Goal: Information Seeking & Learning: Find specific fact

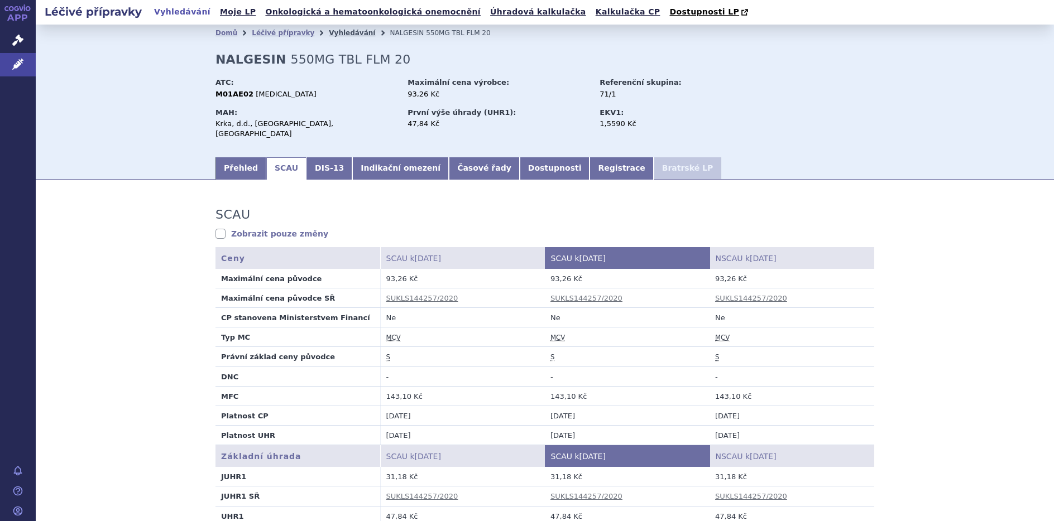
click at [329, 33] on link "Vyhledávání" at bounding box center [352, 33] width 46 height 8
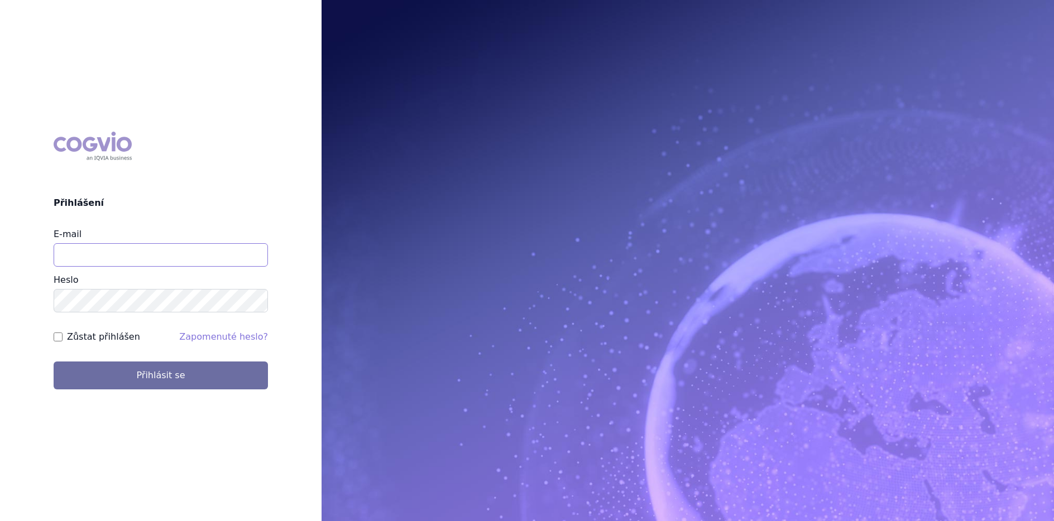
click at [60, 246] on input "E-mail" at bounding box center [161, 254] width 214 height 23
type input "lenka.celisova@viatris.com"
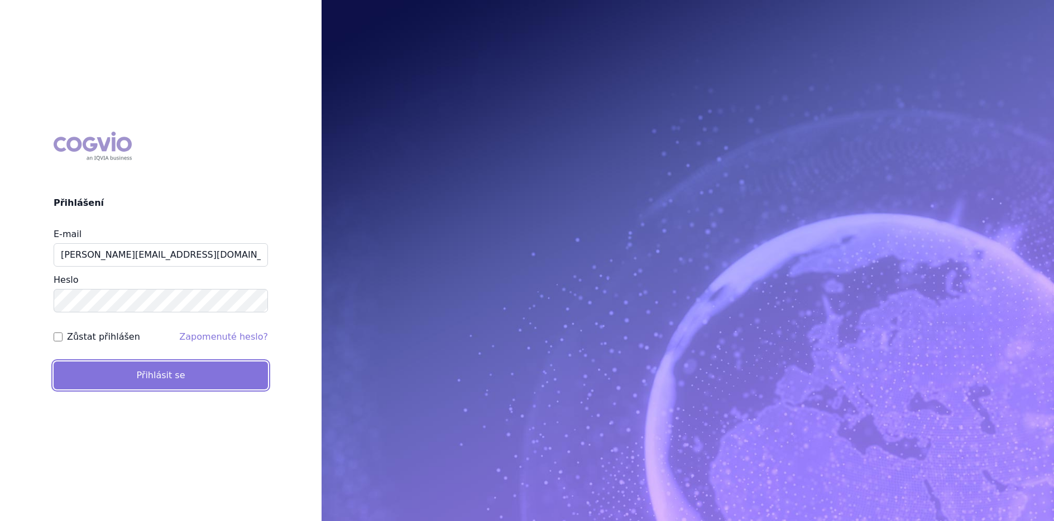
click at [123, 377] on button "Přihlásit se" at bounding box center [161, 376] width 214 height 28
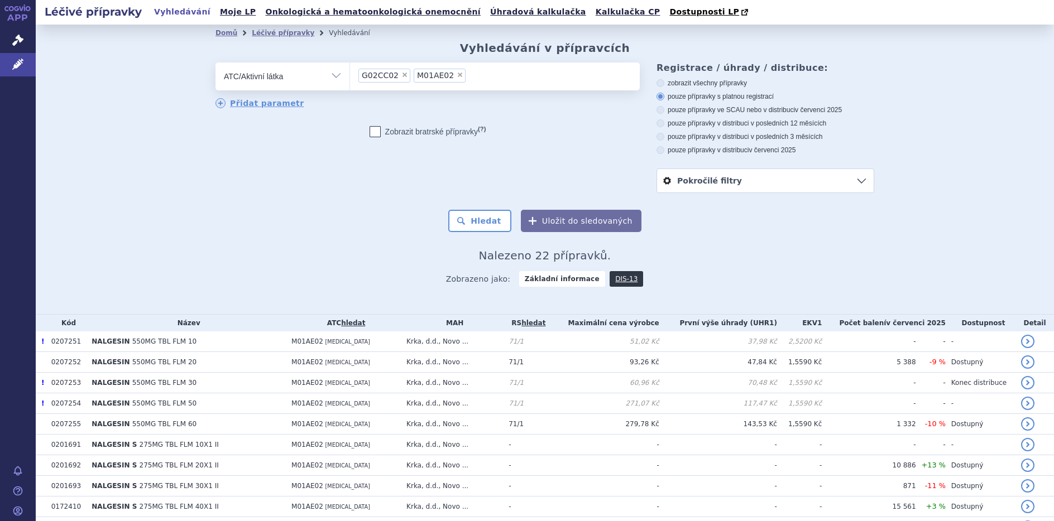
click at [457, 76] on span "×" at bounding box center [460, 74] width 7 height 7
click at [350, 76] on select "G02CC02 M01AE02" at bounding box center [349, 76] width 1 height 28
click at [401, 74] on span "×" at bounding box center [404, 74] width 7 height 7
click at [350, 74] on select "G02CC02" at bounding box center [349, 76] width 1 height 28
select select
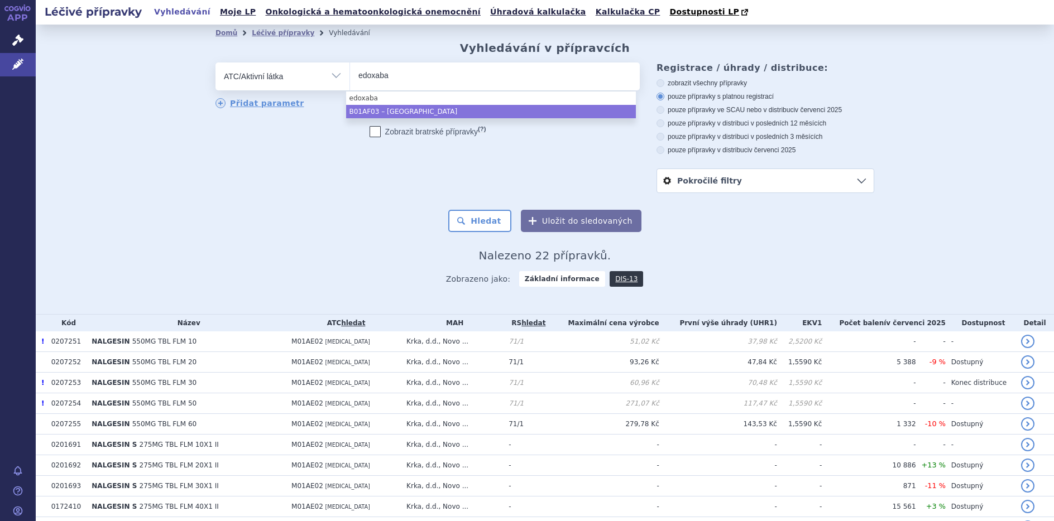
type input "edoxaba"
select select "B01AF03"
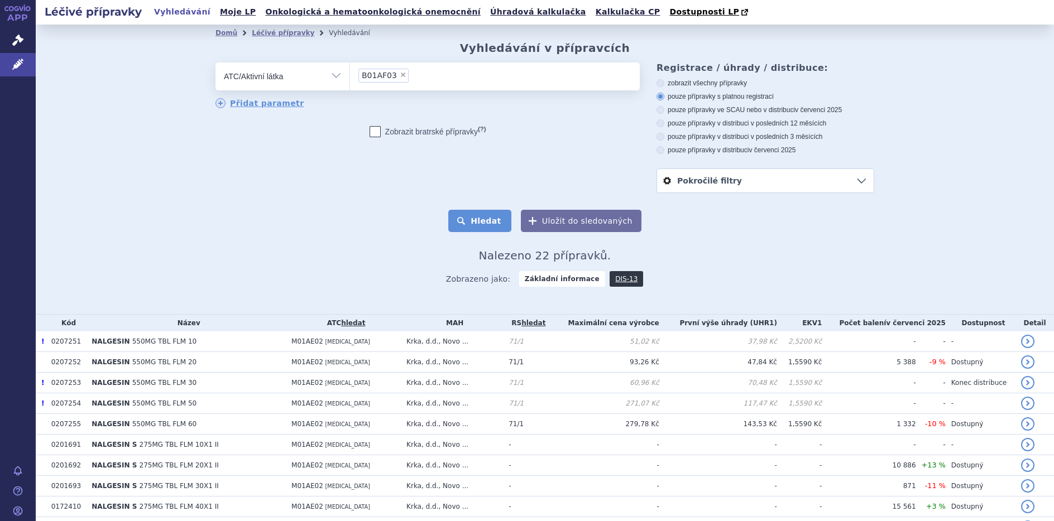
click at [477, 217] on button "Hledat" at bounding box center [479, 221] width 63 height 22
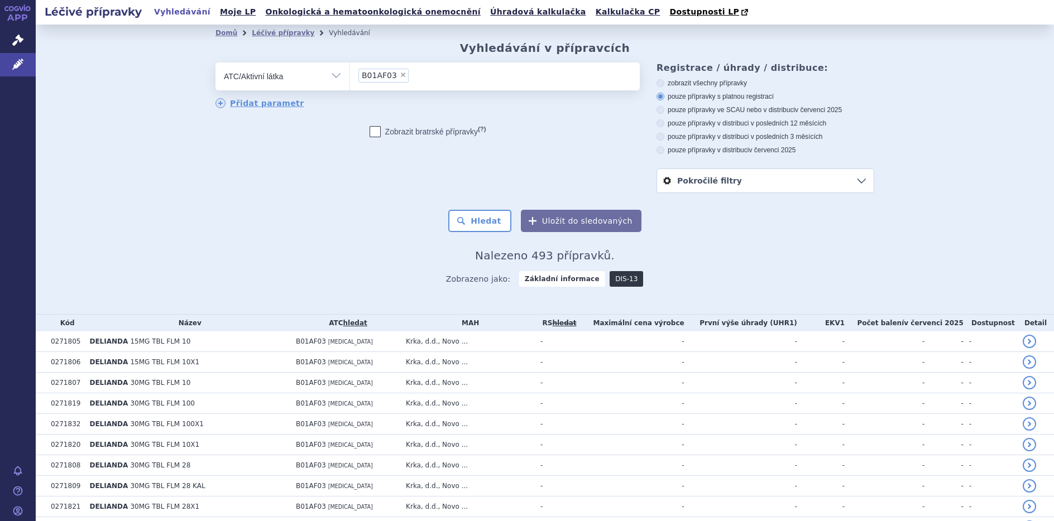
click at [614, 283] on link "DIS-13" at bounding box center [626, 279] width 33 height 16
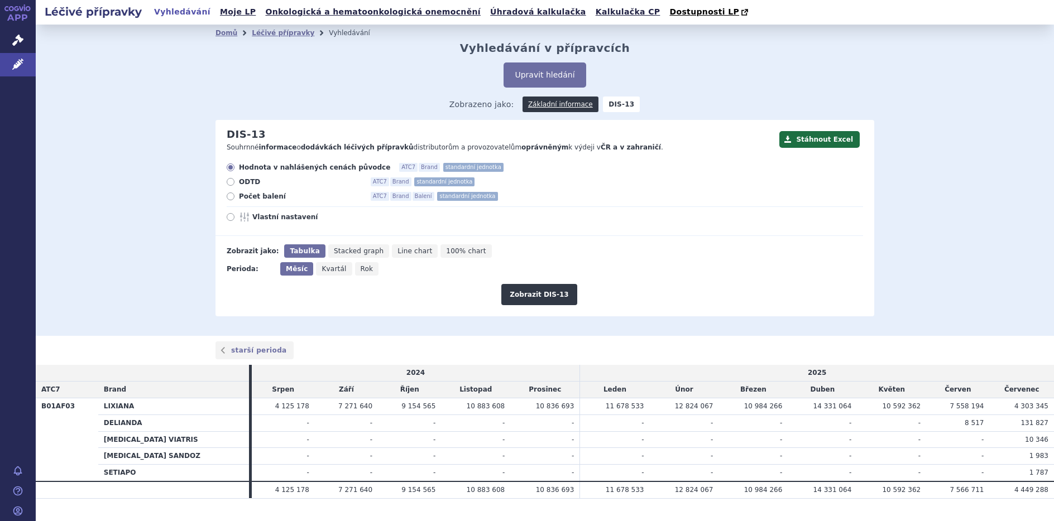
click at [446, 252] on span "100% chart" at bounding box center [466, 251] width 40 height 8
click at [442, 252] on input "100% chart" at bounding box center [443, 248] width 7 height 7
radio input "true"
click at [533, 295] on button "Zobrazit DIS-13" at bounding box center [538, 294] width 75 height 21
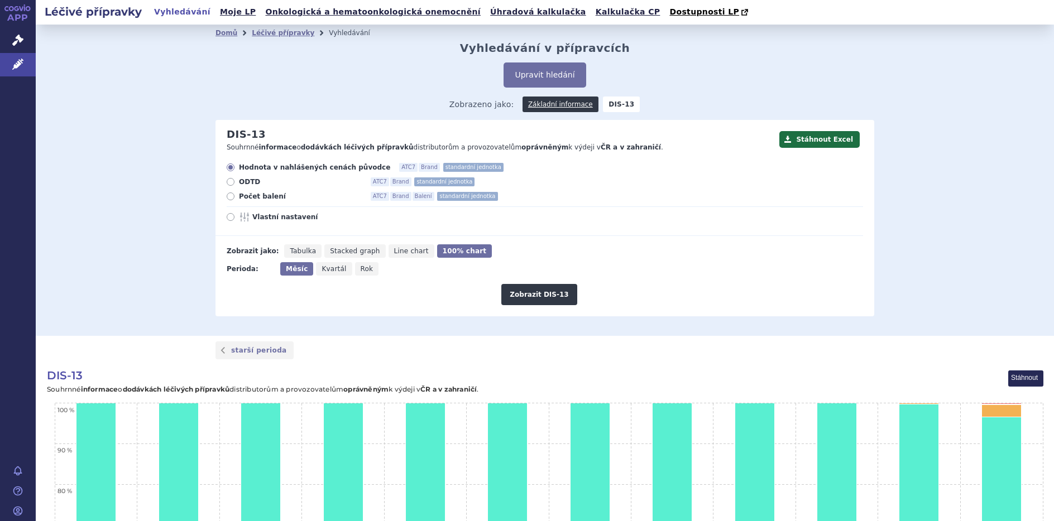
click at [228, 197] on icon at bounding box center [231, 197] width 8 height 8
click at [228, 197] on input "Počet balení ATC7 Brand Balení standardní jednotka" at bounding box center [231, 197] width 7 height 7
radio input "true"
click at [531, 299] on button "Zobrazit DIS-13" at bounding box center [538, 294] width 75 height 21
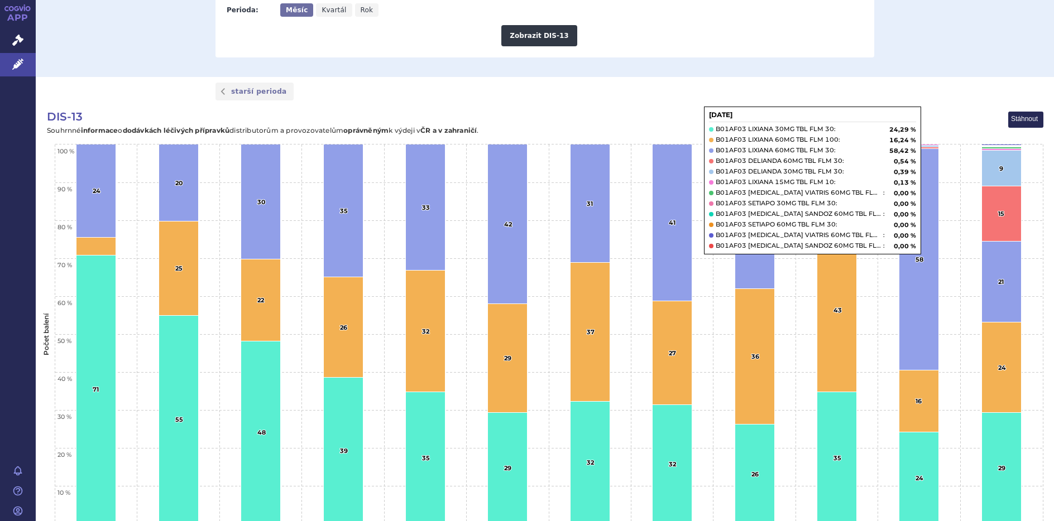
scroll to position [90, 0]
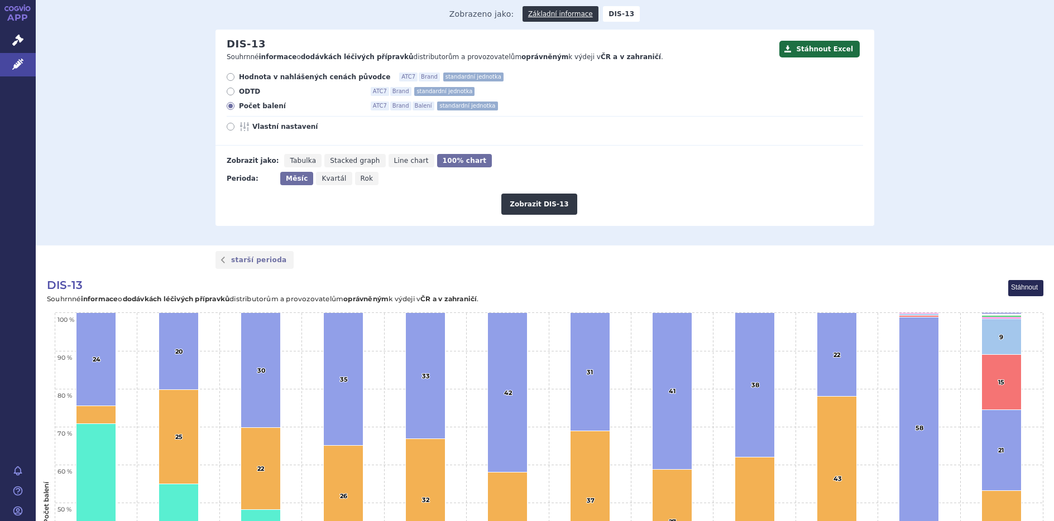
click at [229, 94] on icon at bounding box center [231, 92] width 8 height 8
click at [229, 94] on input "ODTD ATC7 Brand standardní jednotka" at bounding box center [231, 92] width 7 height 7
radio input "true"
click at [521, 202] on button "Zobrazit DIS-13" at bounding box center [538, 204] width 75 height 21
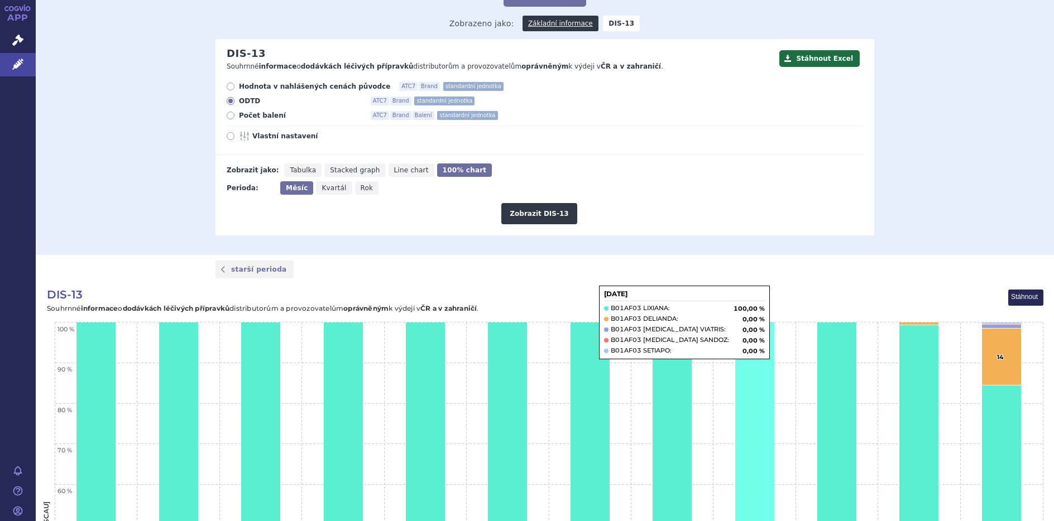
scroll to position [35, 0]
